Goal: Communication & Community: Answer question/provide support

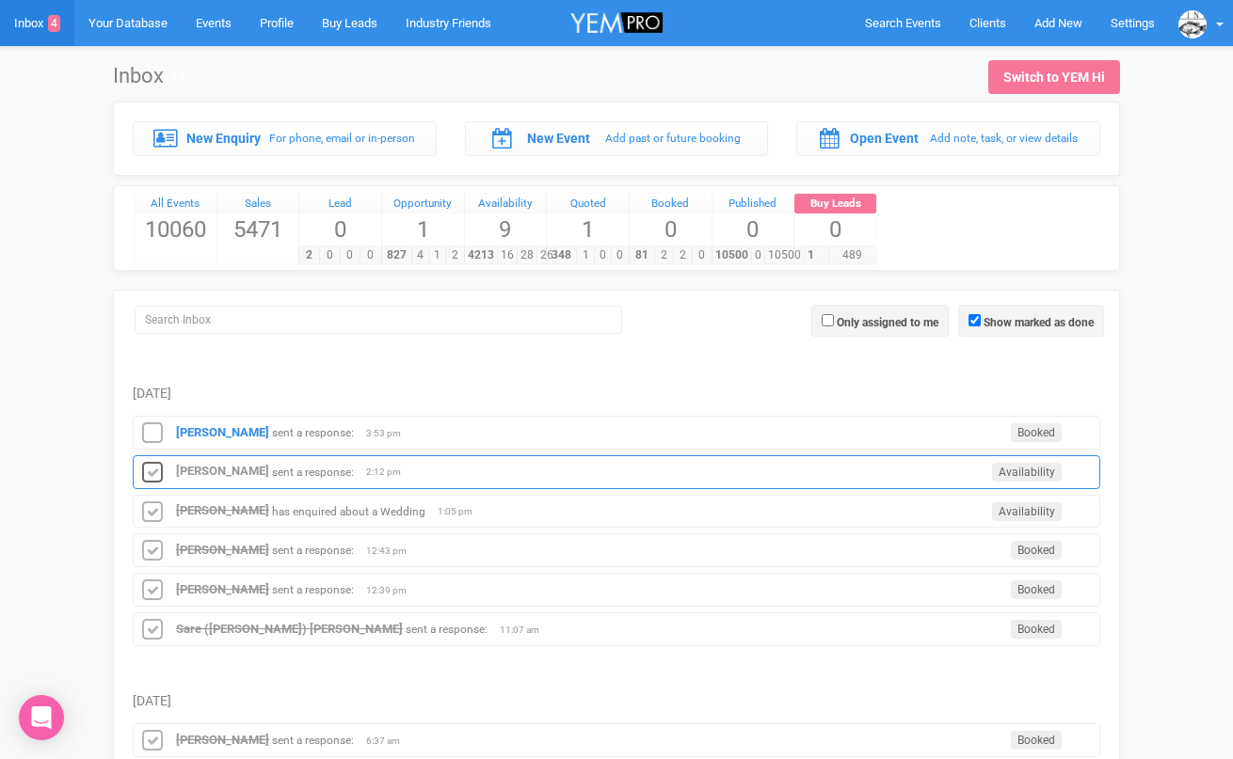
click at [158, 471] on icon at bounding box center [152, 473] width 28 height 24
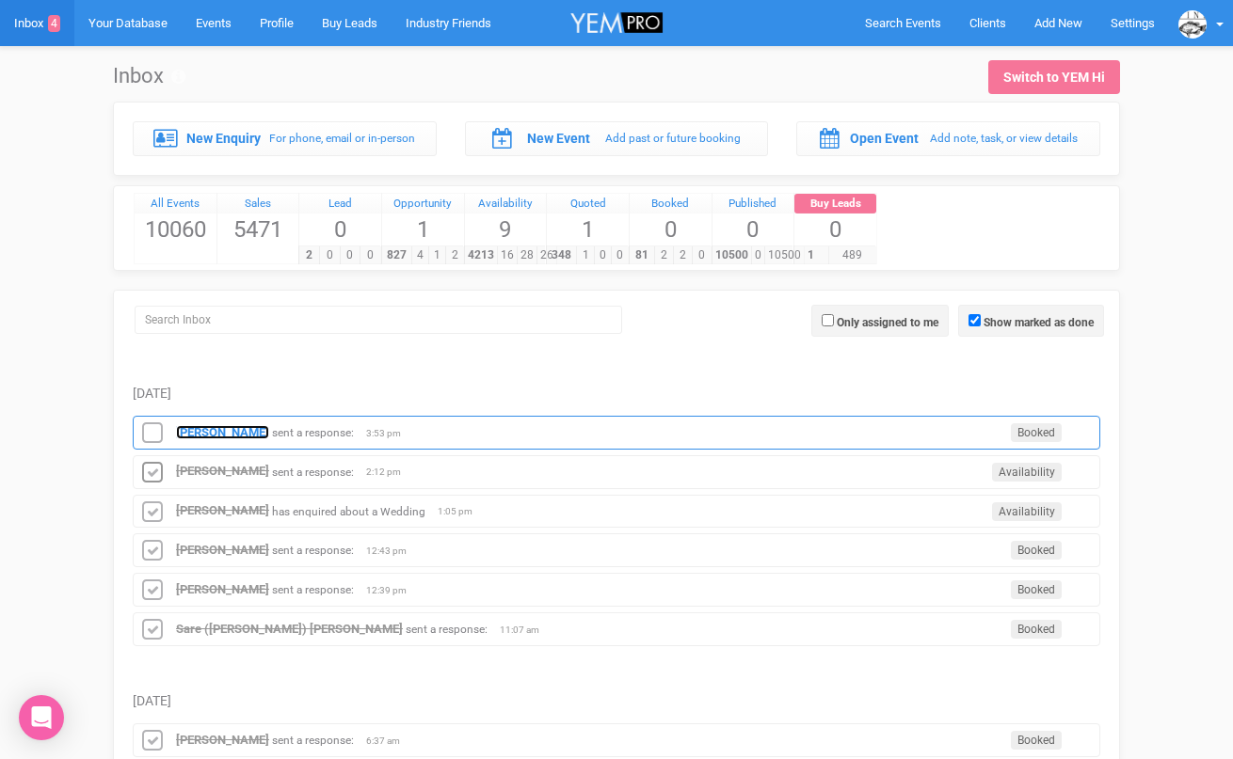
click at [223, 437] on strong "[PERSON_NAME]" at bounding box center [222, 432] width 93 height 14
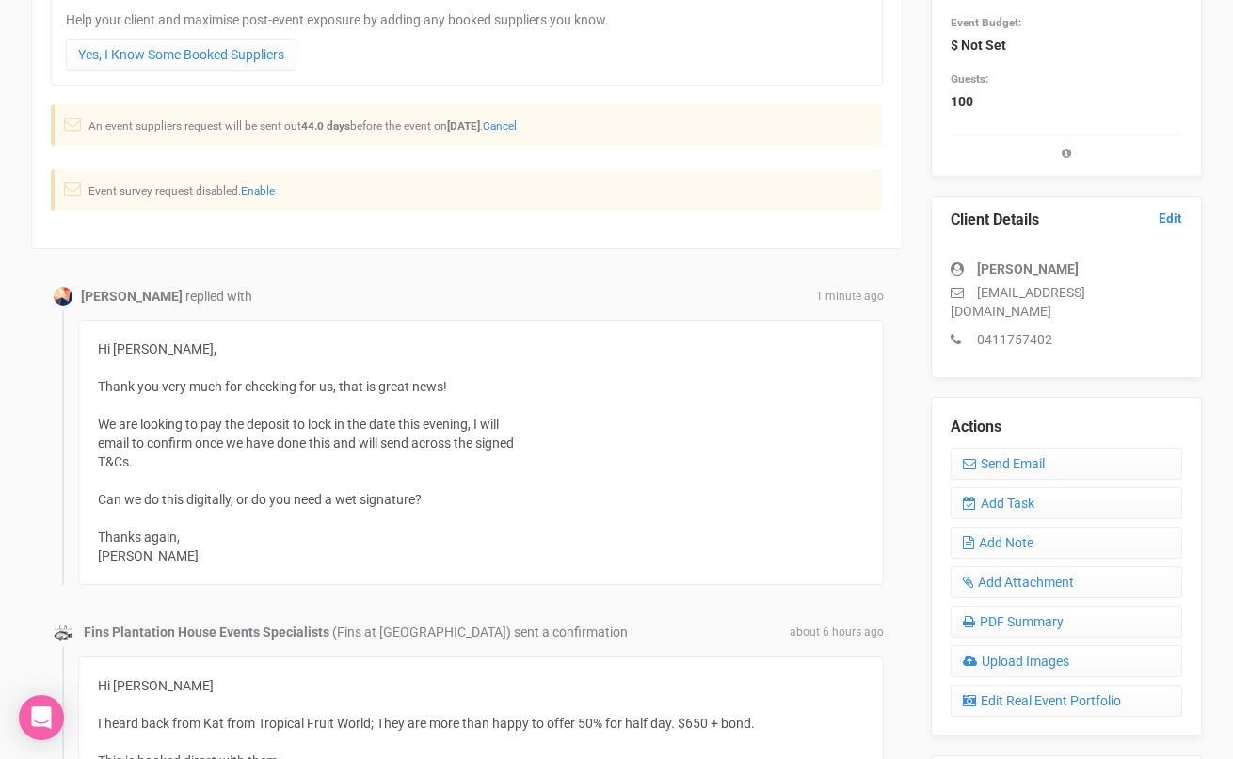
scroll to position [355, 0]
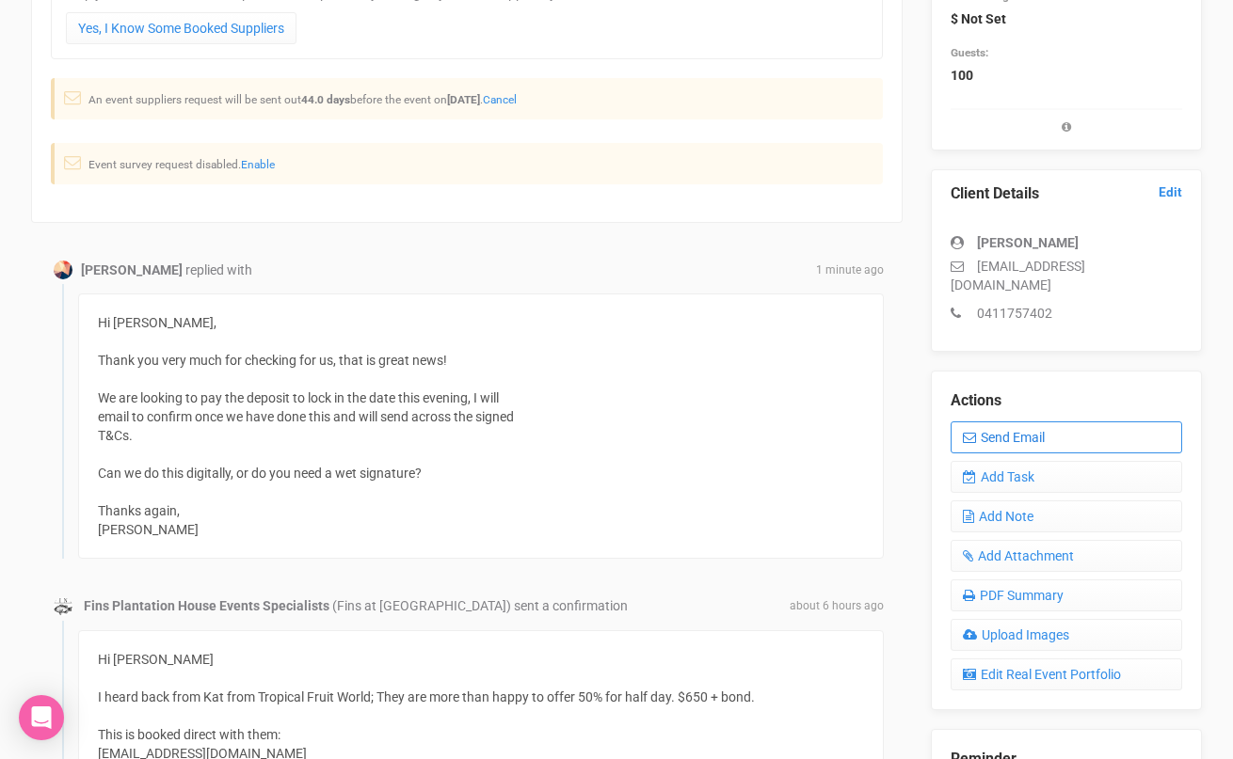
click at [1001, 430] on link "Send Email" at bounding box center [1066, 438] width 232 height 32
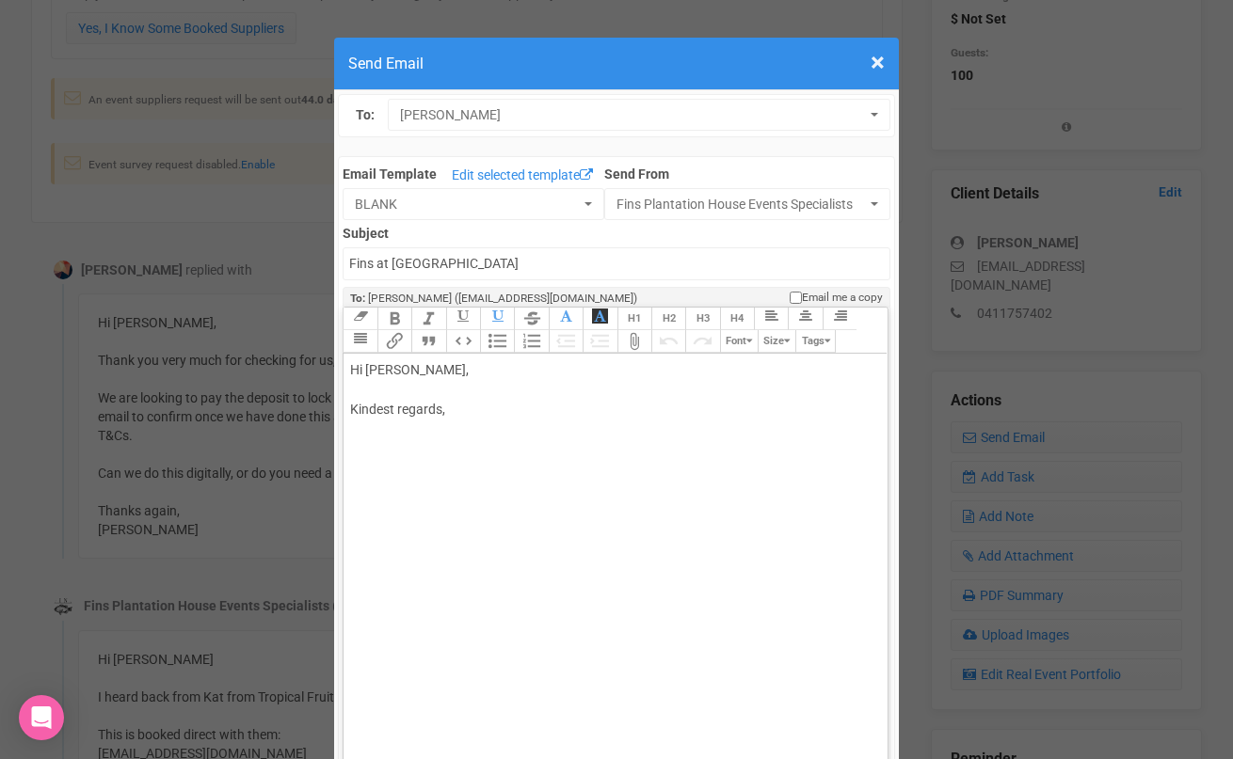
drag, startPoint x: 408, startPoint y: 371, endPoint x: 520, endPoint y: 362, distance: 112.3
click at [518, 365] on div "Hi [PERSON_NAME], Kindest regards," at bounding box center [611, 409] width 523 height 99
click at [415, 441] on div "Hi [PERSON_NAME] Thanks for the update. That's very exciting and great news! Ki…" at bounding box center [611, 439] width 523 height 158
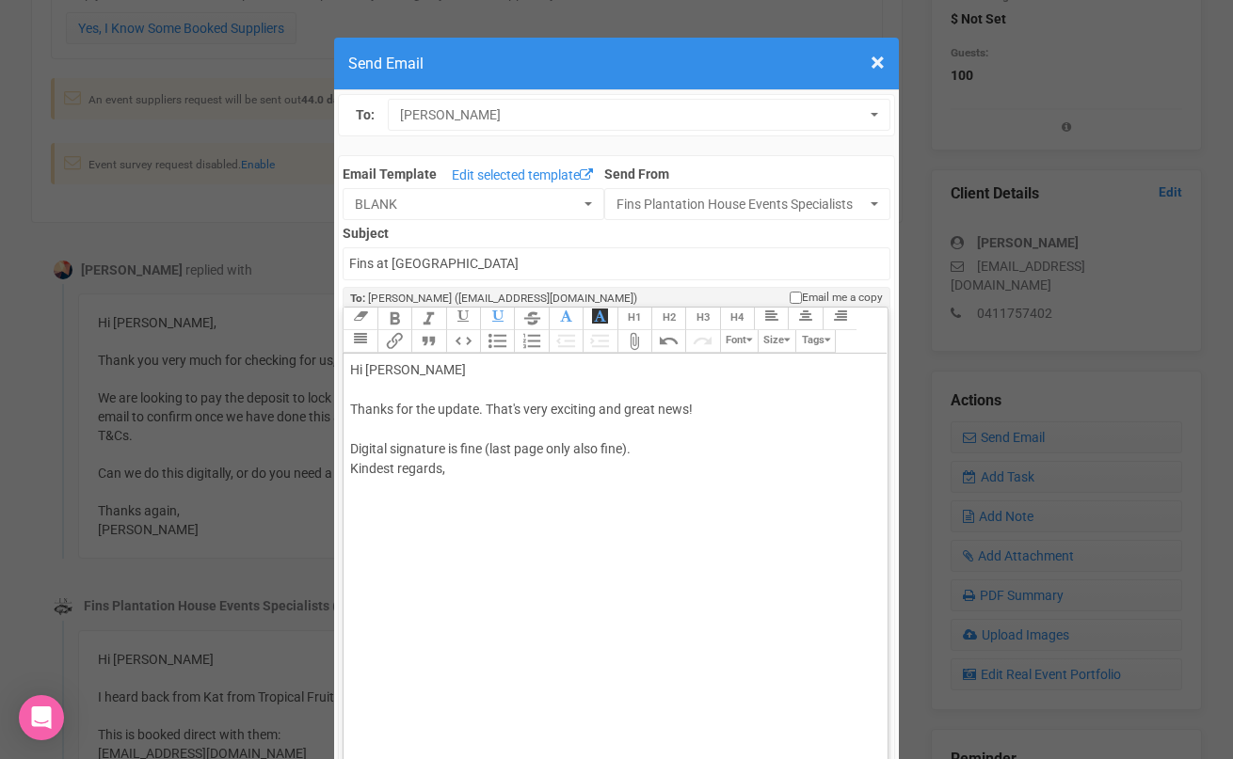
click at [648, 446] on div "Hi [PERSON_NAME] Thanks for the update. That's very exciting and great news! Di…" at bounding box center [611, 439] width 523 height 158
click at [571, 523] on div "Hi [PERSON_NAME] Thanks for the update. That's very exciting and great news! Di…" at bounding box center [611, 449] width 523 height 178
click at [493, 512] on div "Hi [PERSON_NAME] Thanks for the update. That's very exciting and great news! Di…" at bounding box center [611, 449] width 523 height 178
type trix-editor "<div>Hi [PERSON_NAME];<br><br>Thanks for the update. That's very exciting and g…"
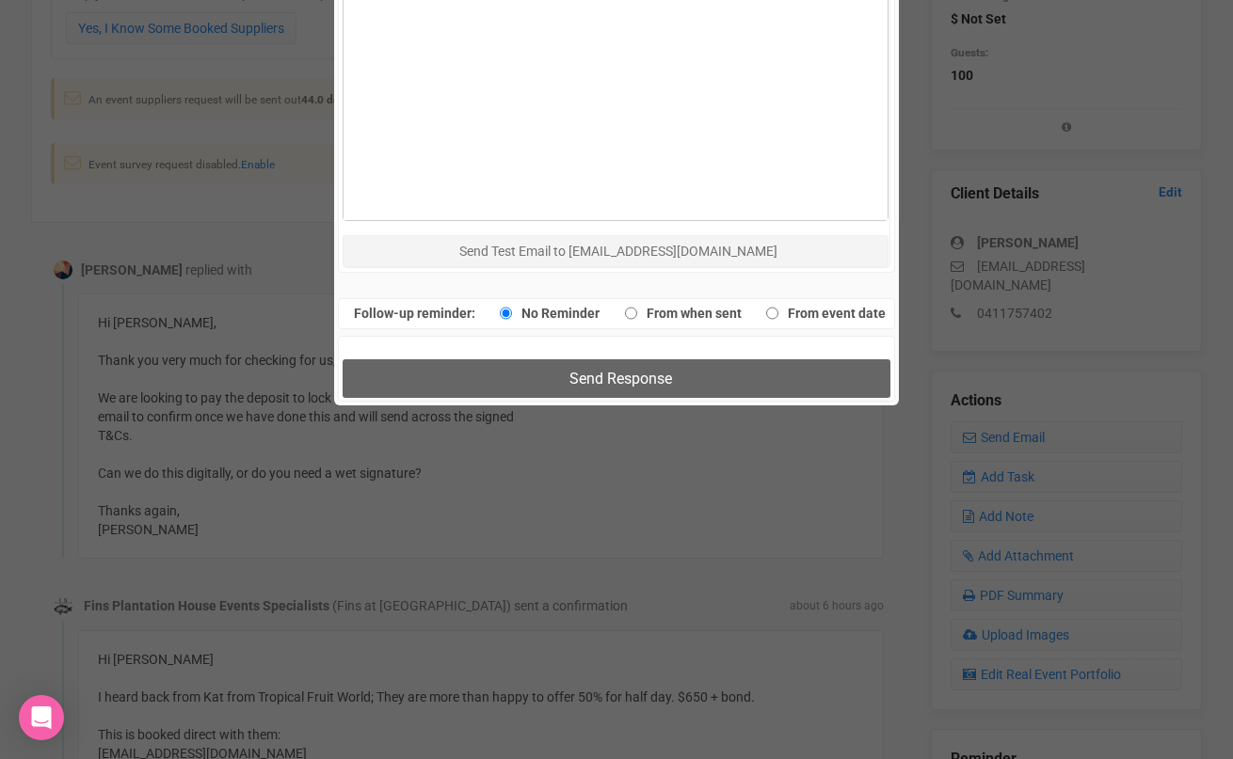
scroll to position [1242, 0]
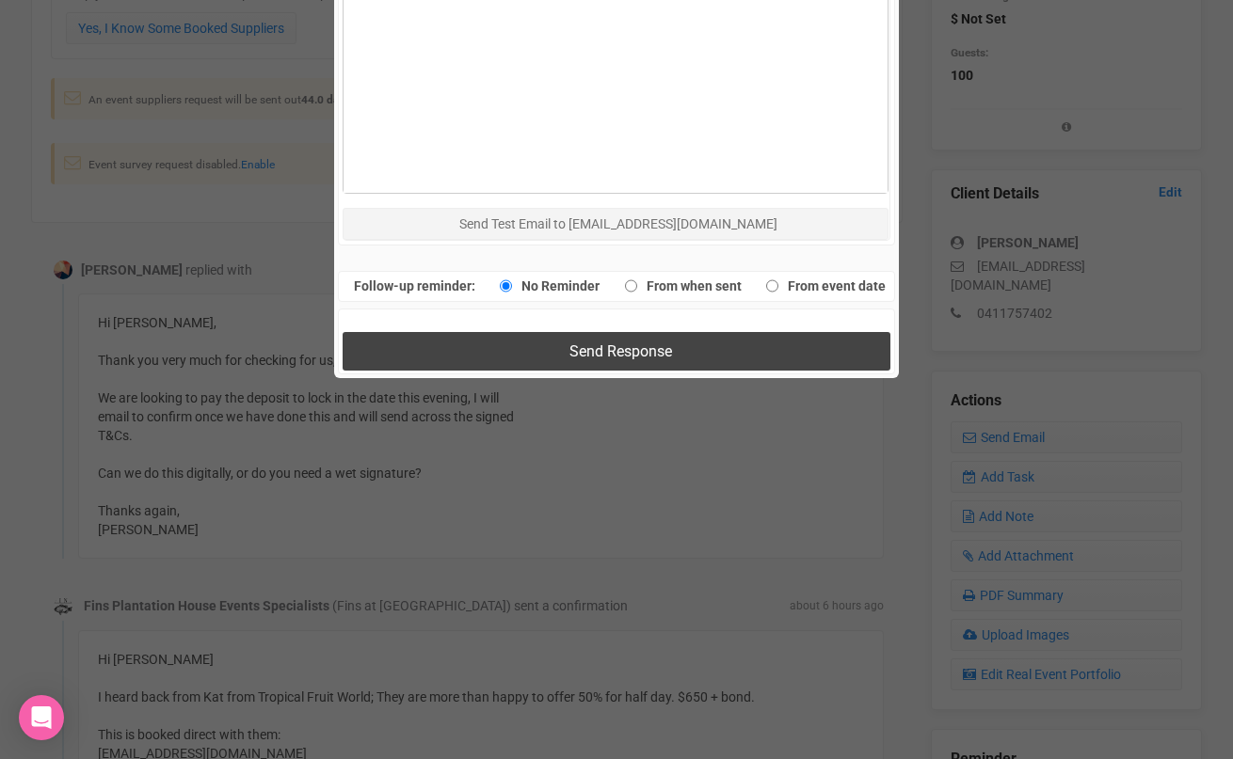
click at [529, 347] on button "Send Response" at bounding box center [616, 351] width 547 height 39
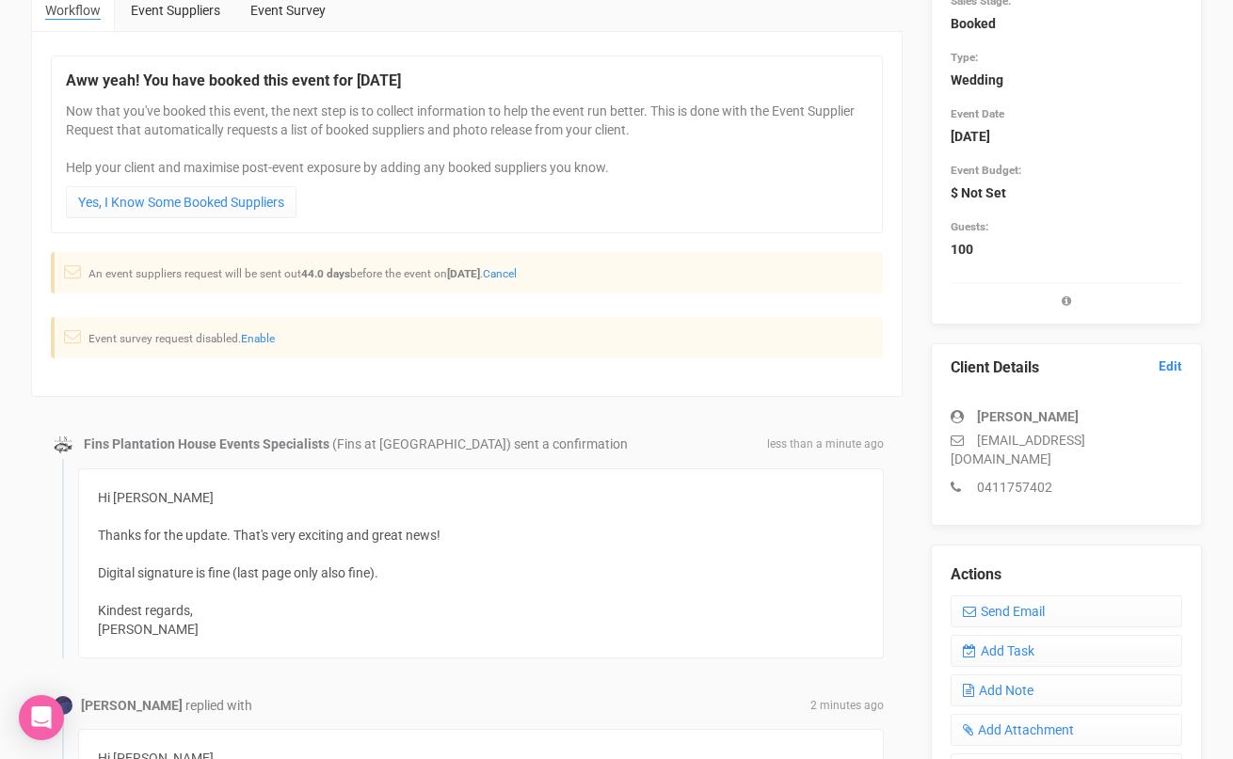
scroll to position [0, 0]
